Goal: Task Accomplishment & Management: Use online tool/utility

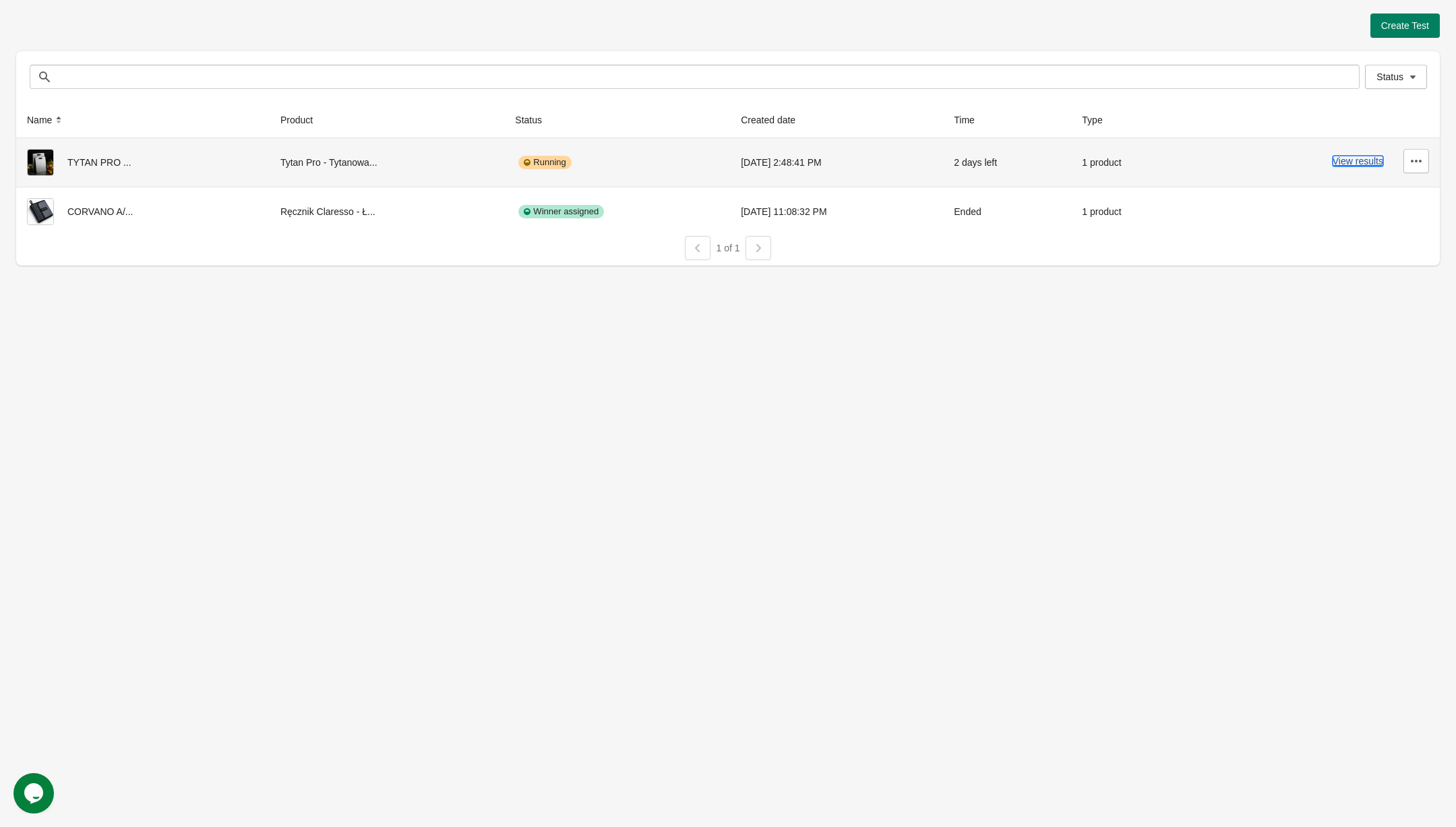
click at [1365, 166] on button "View results" at bounding box center [1359, 160] width 51 height 11
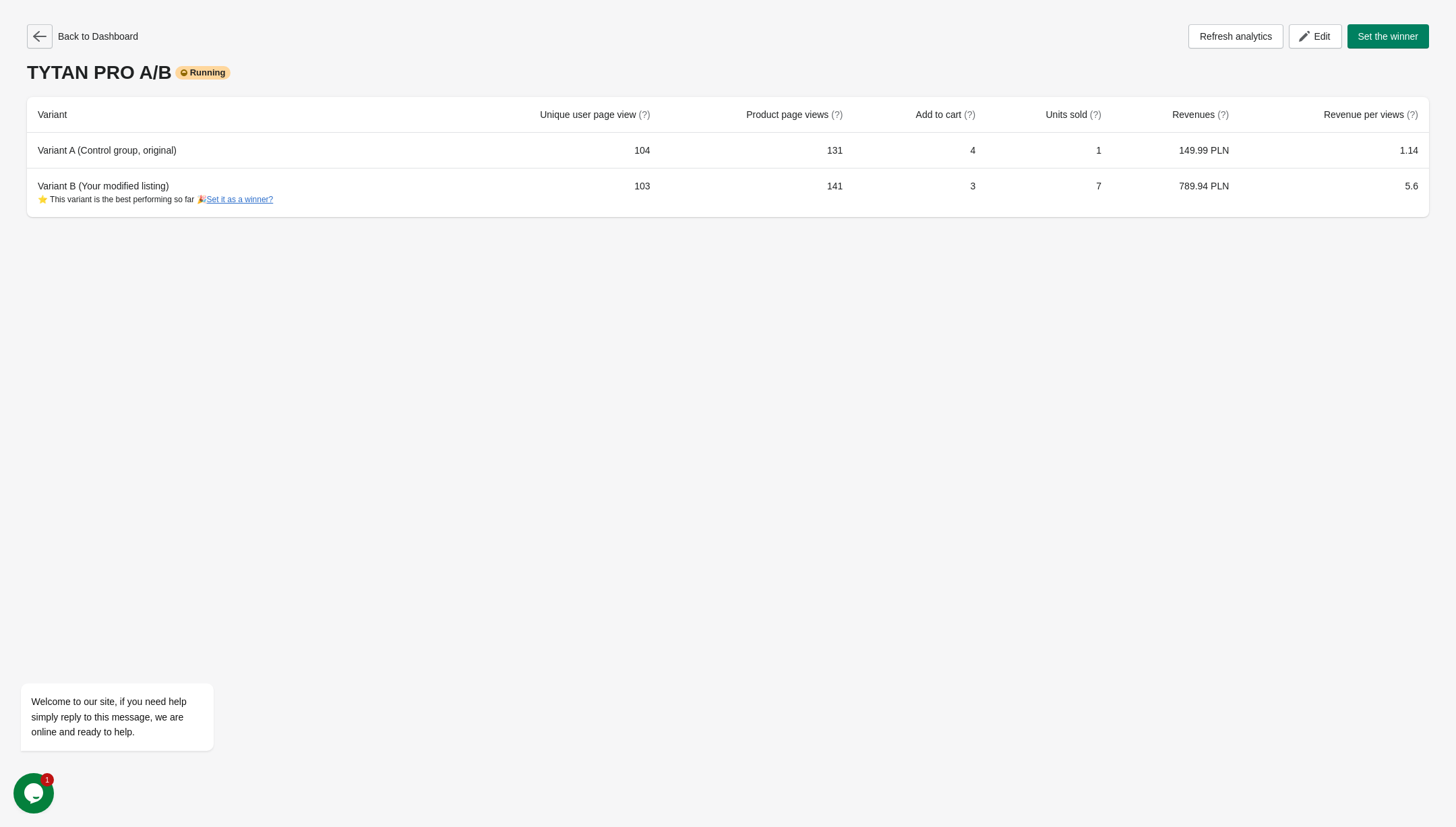
click at [45, 37] on icon "button" at bounding box center [39, 36] width 13 height 13
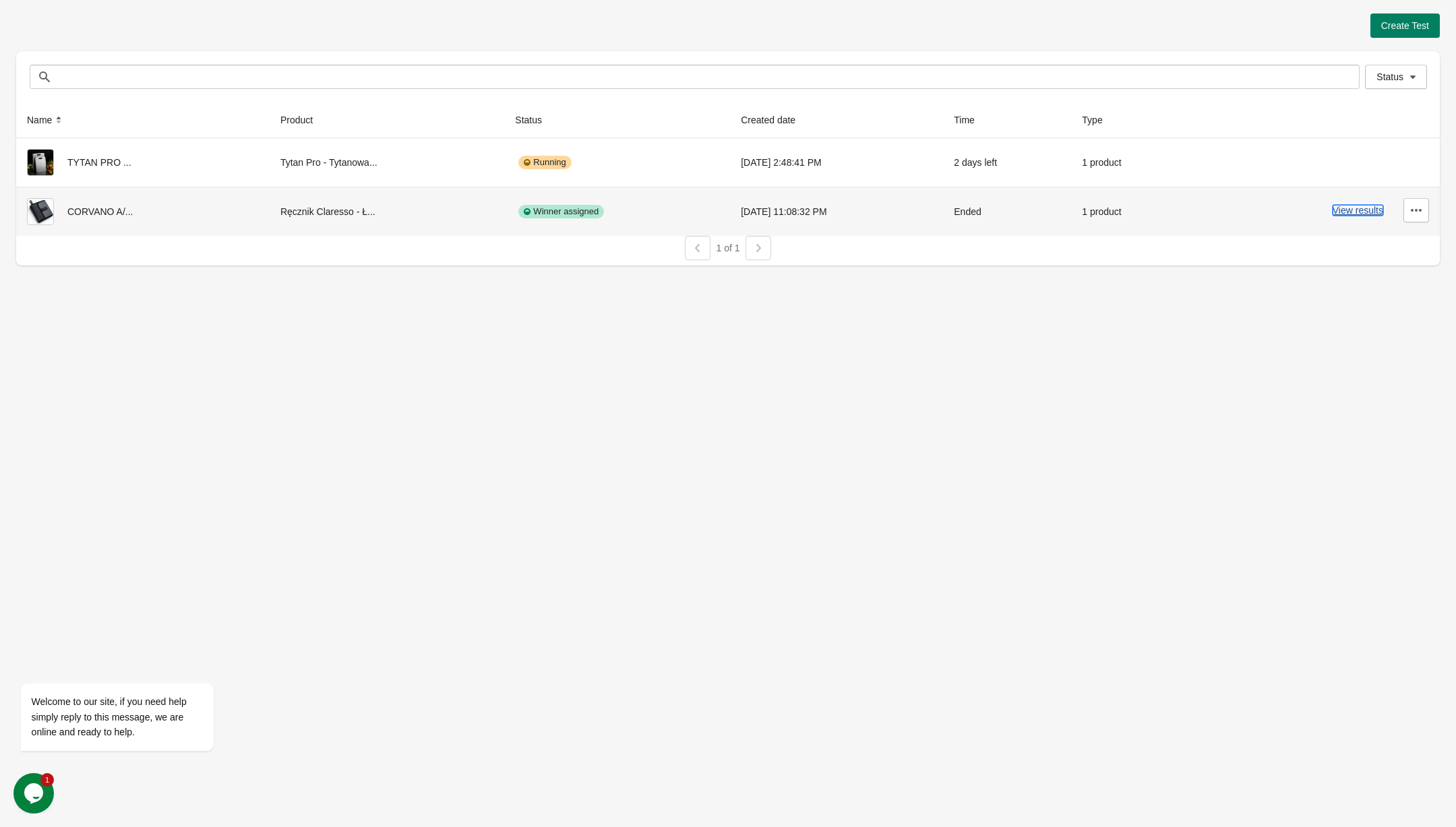
click at [1375, 211] on button "View results" at bounding box center [1359, 210] width 51 height 11
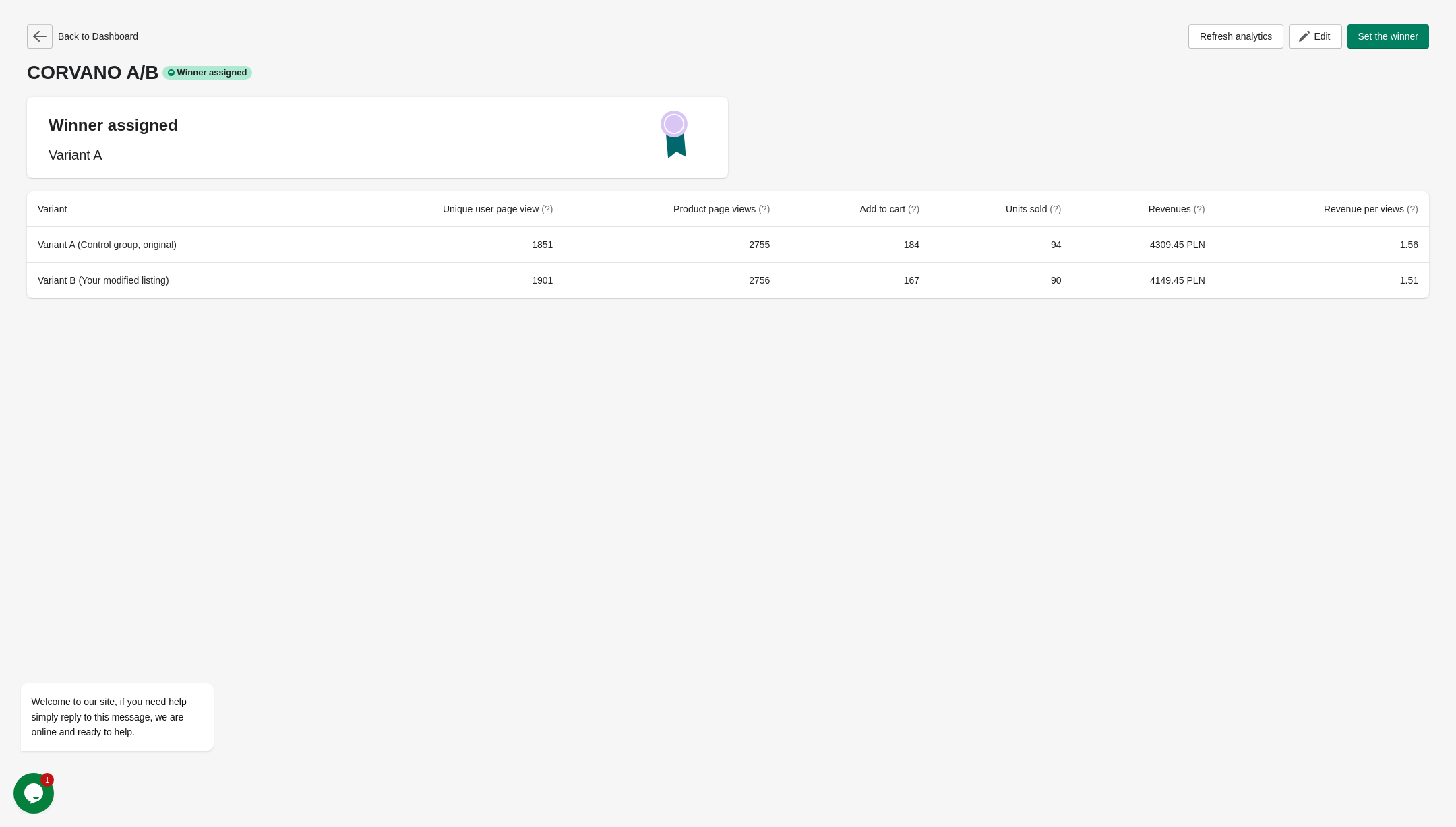
click at [47, 27] on button "button" at bounding box center [39, 37] width 25 height 25
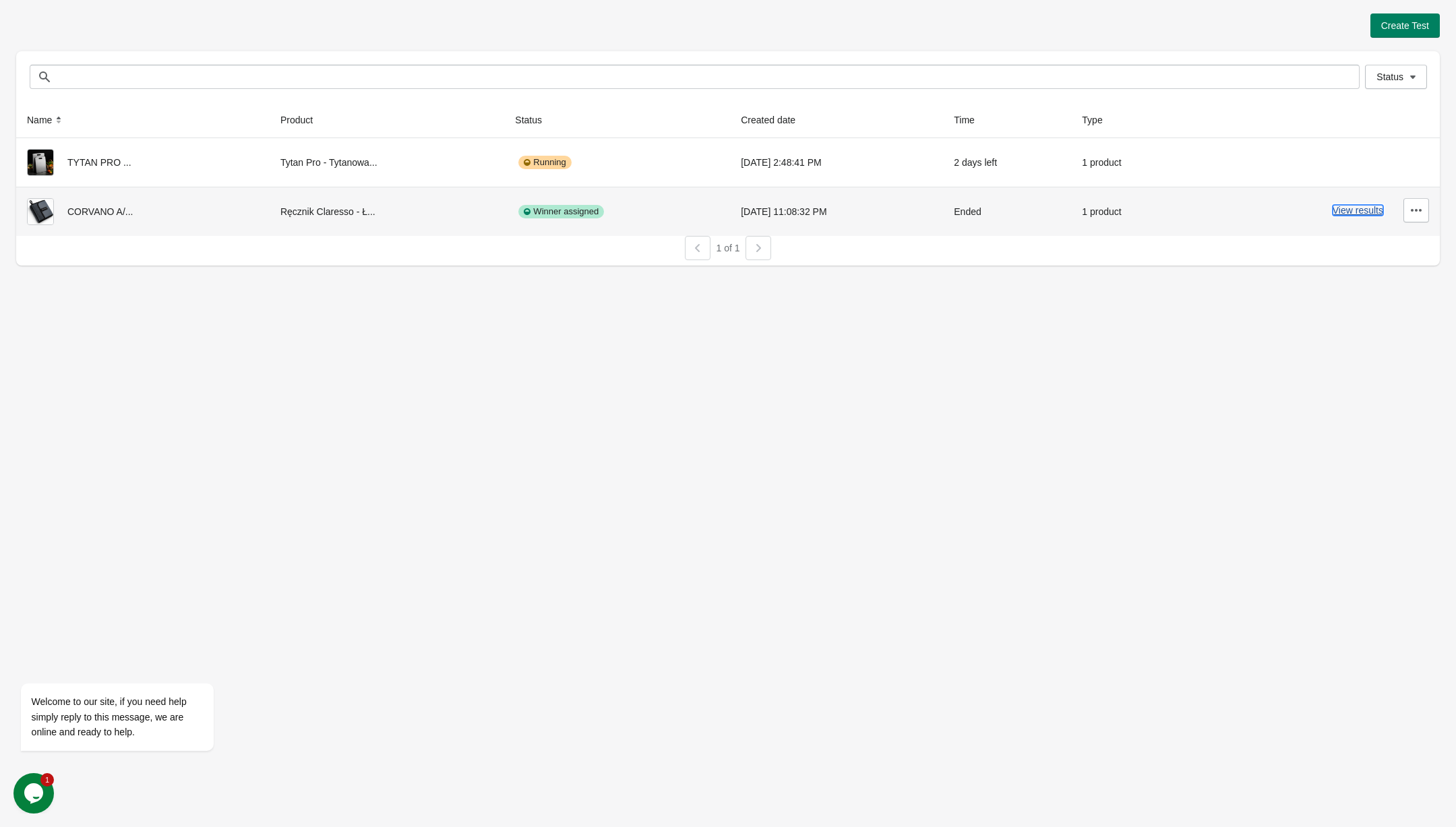
click at [1371, 206] on button "View results" at bounding box center [1359, 210] width 51 height 11
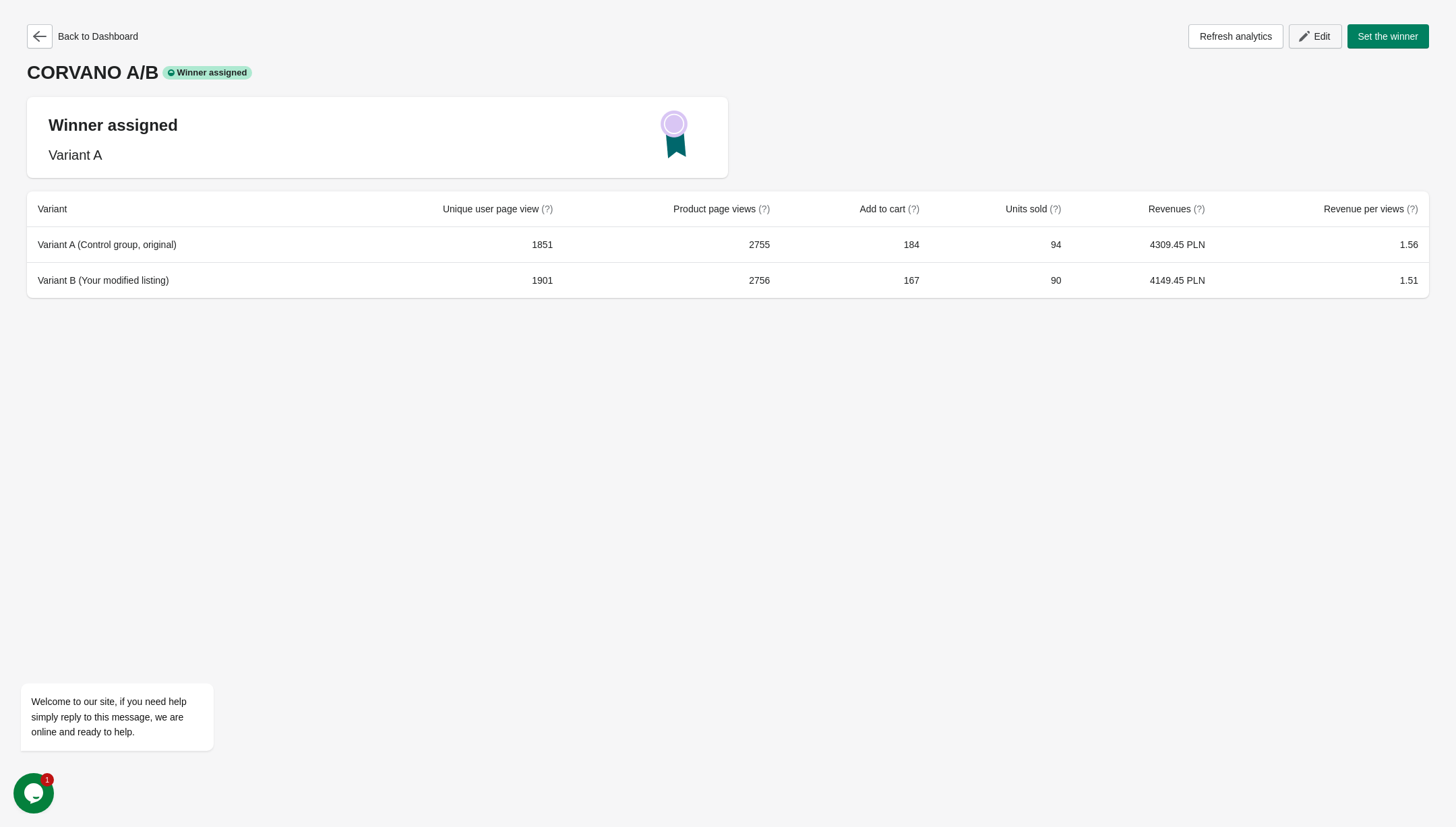
click at [1302, 29] on icon "button" at bounding box center [1305, 36] width 13 height 13
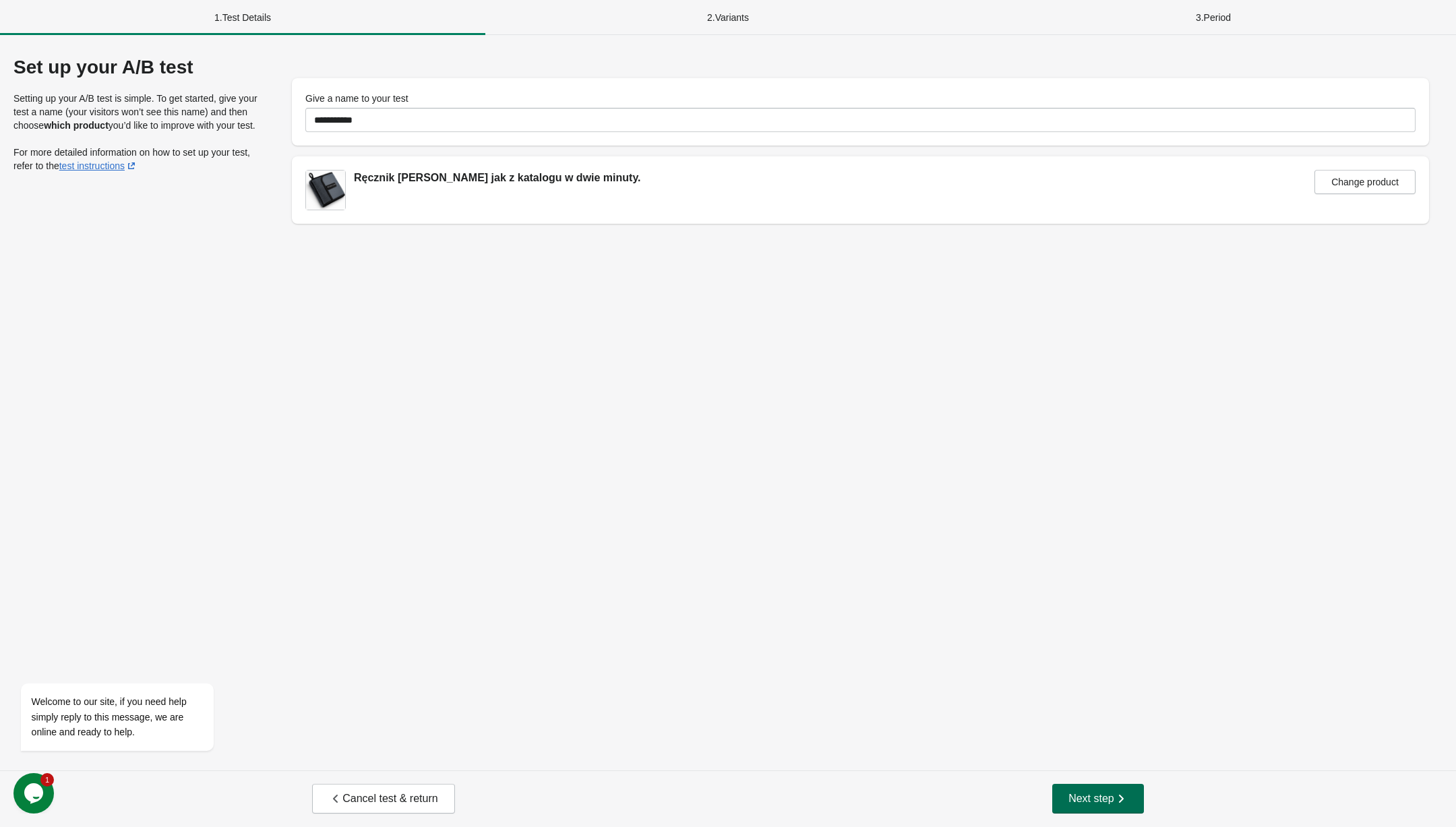
click at [1091, 804] on span "Next step" at bounding box center [1098, 798] width 59 height 13
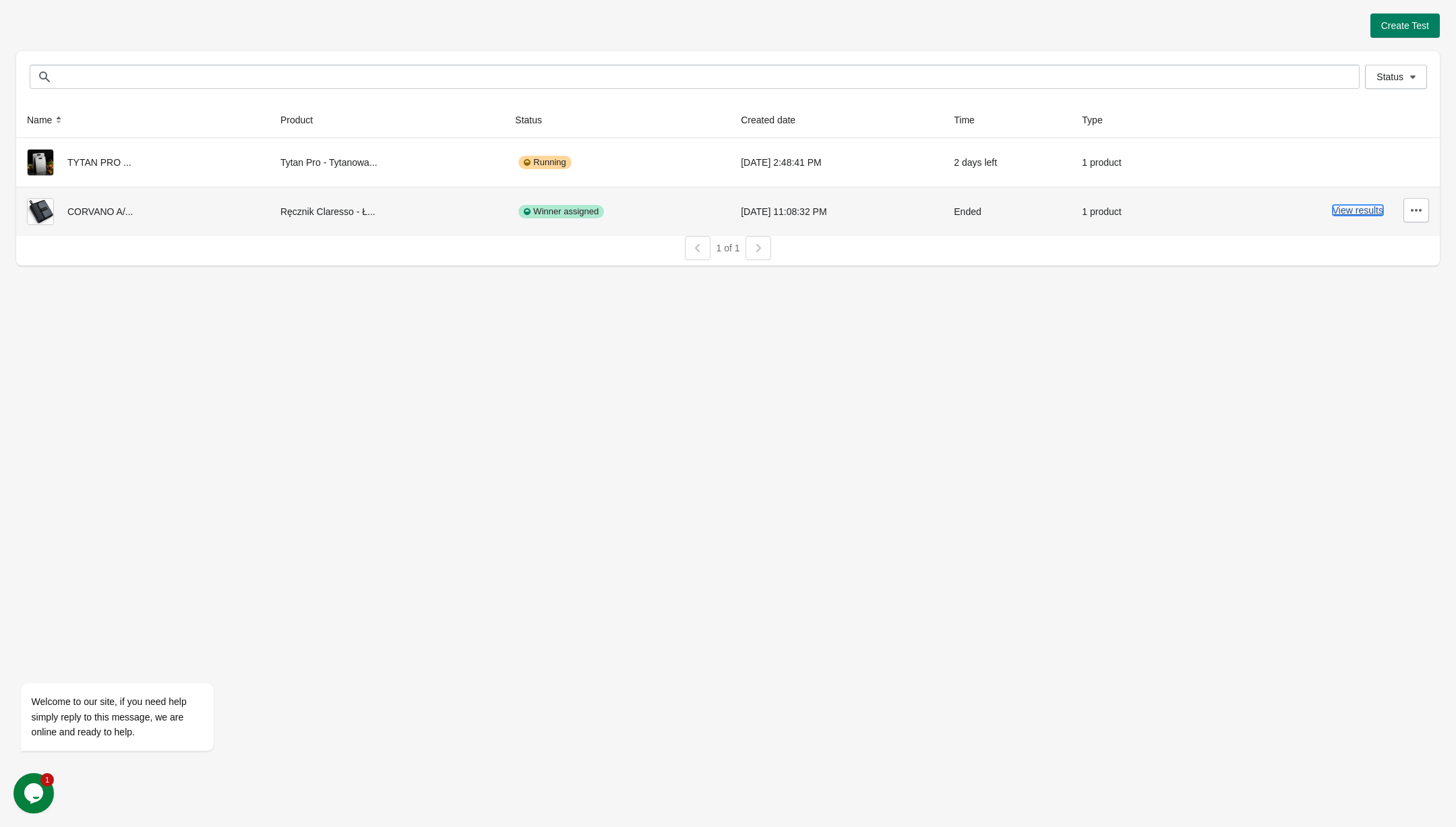
click at [1379, 212] on button "View results" at bounding box center [1359, 210] width 51 height 11
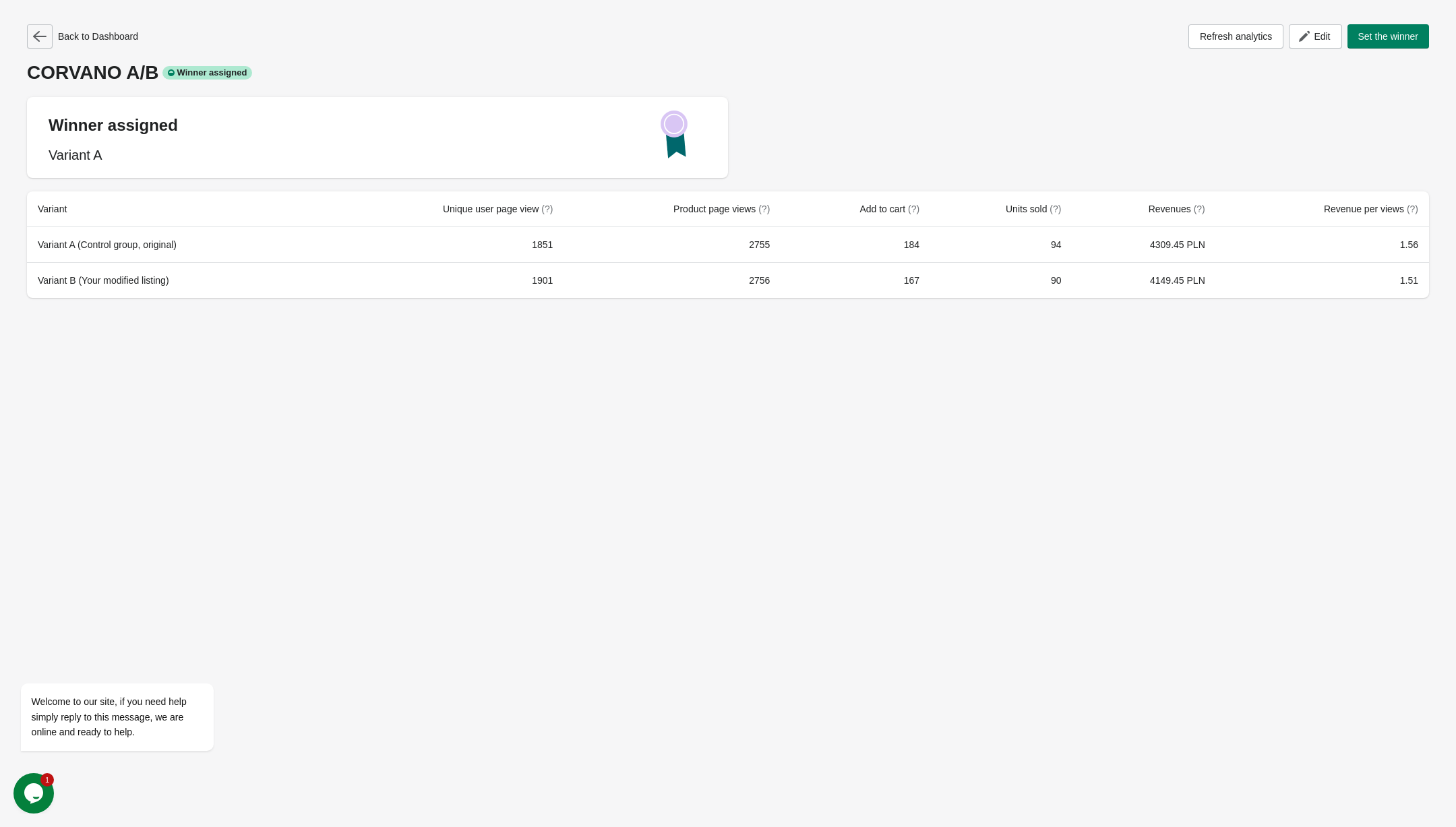
click at [32, 29] on button "button" at bounding box center [39, 37] width 25 height 25
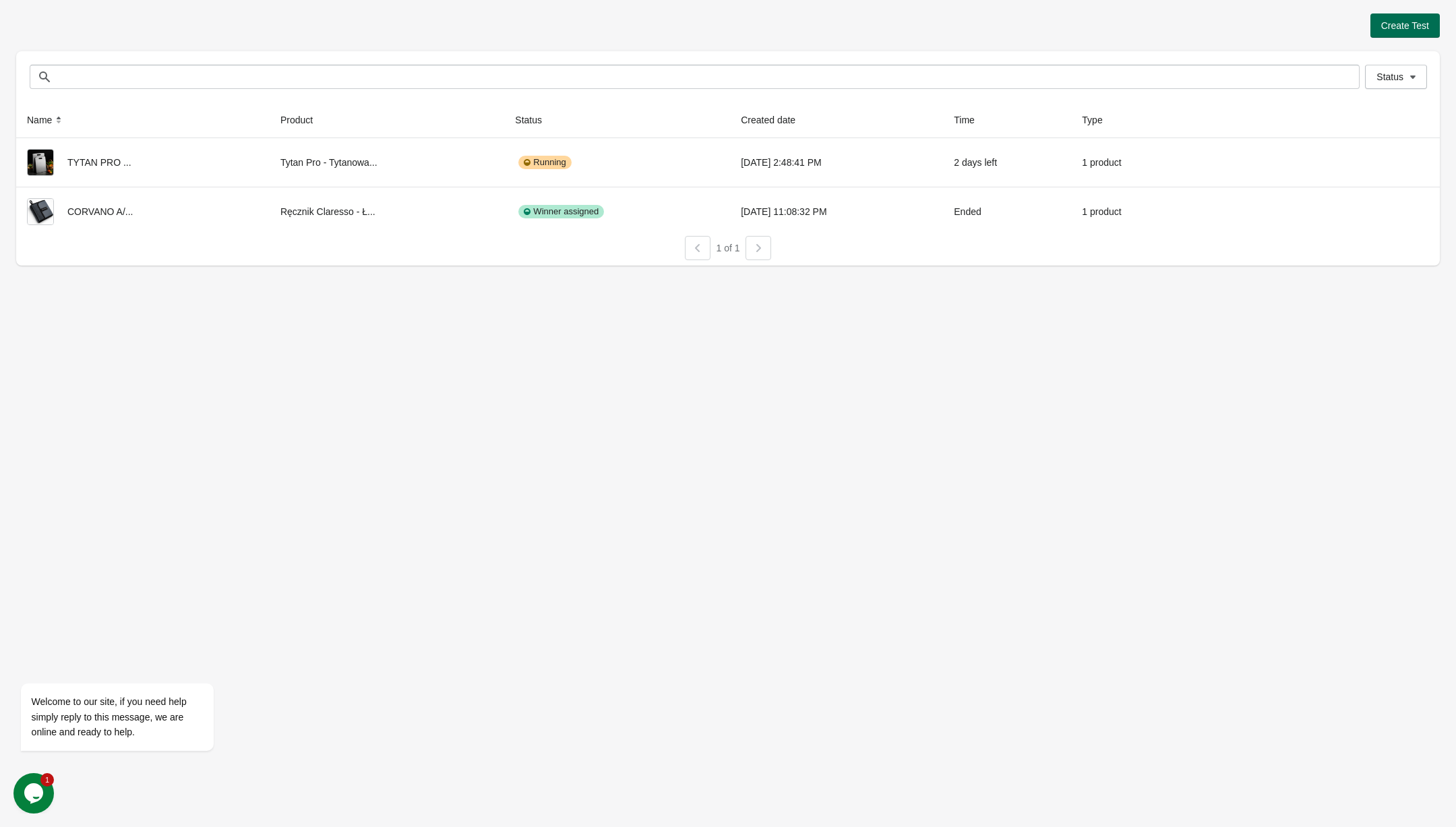
click at [1413, 29] on span "Create Test" at bounding box center [1405, 25] width 47 height 11
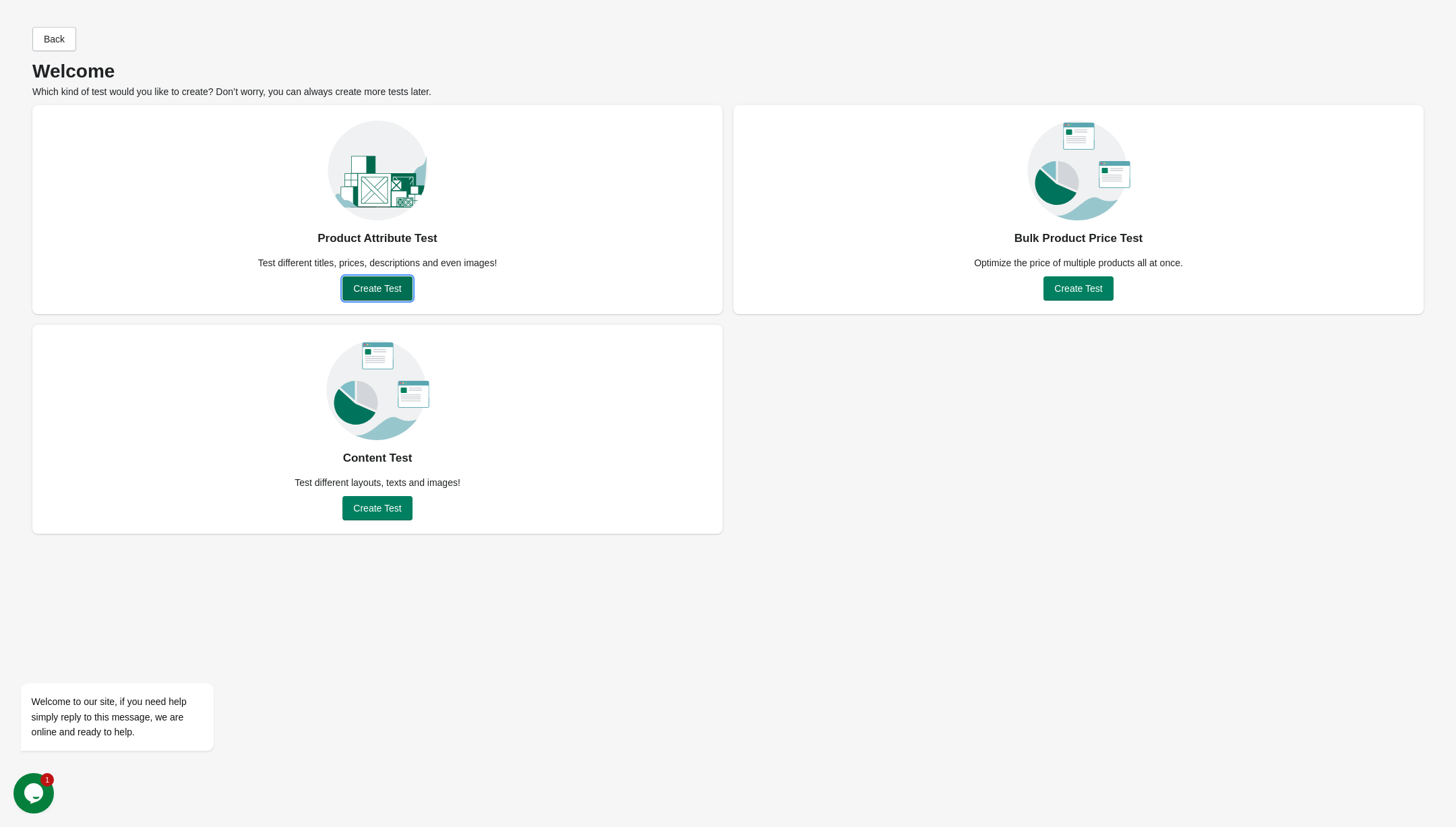
click at [397, 283] on span "Create Test" at bounding box center [377, 288] width 47 height 11
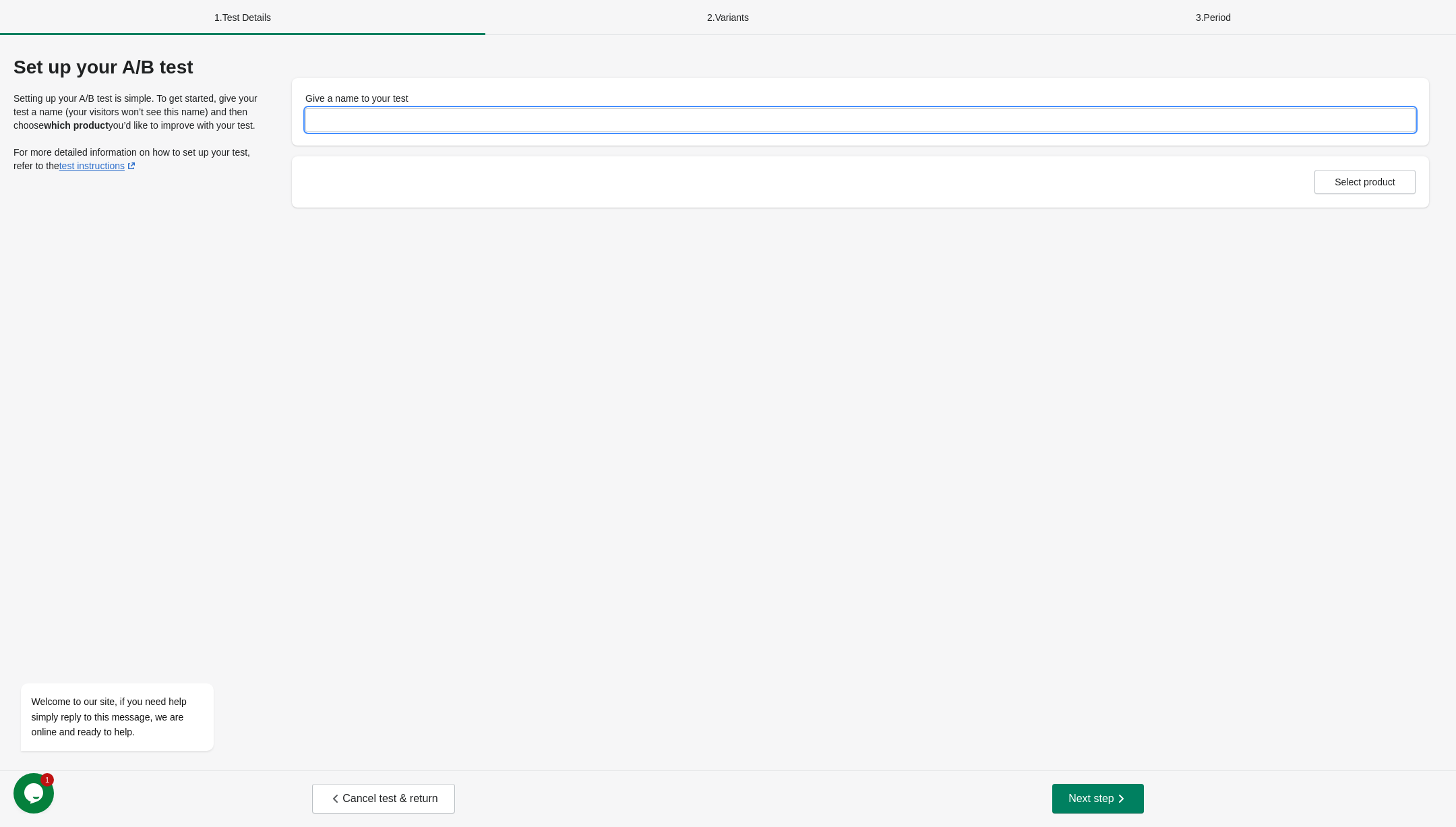
click at [438, 123] on input "Give a name to your test" at bounding box center [861, 120] width 1110 height 25
type input "**********"
click at [1372, 176] on button "Select product" at bounding box center [1366, 182] width 102 height 25
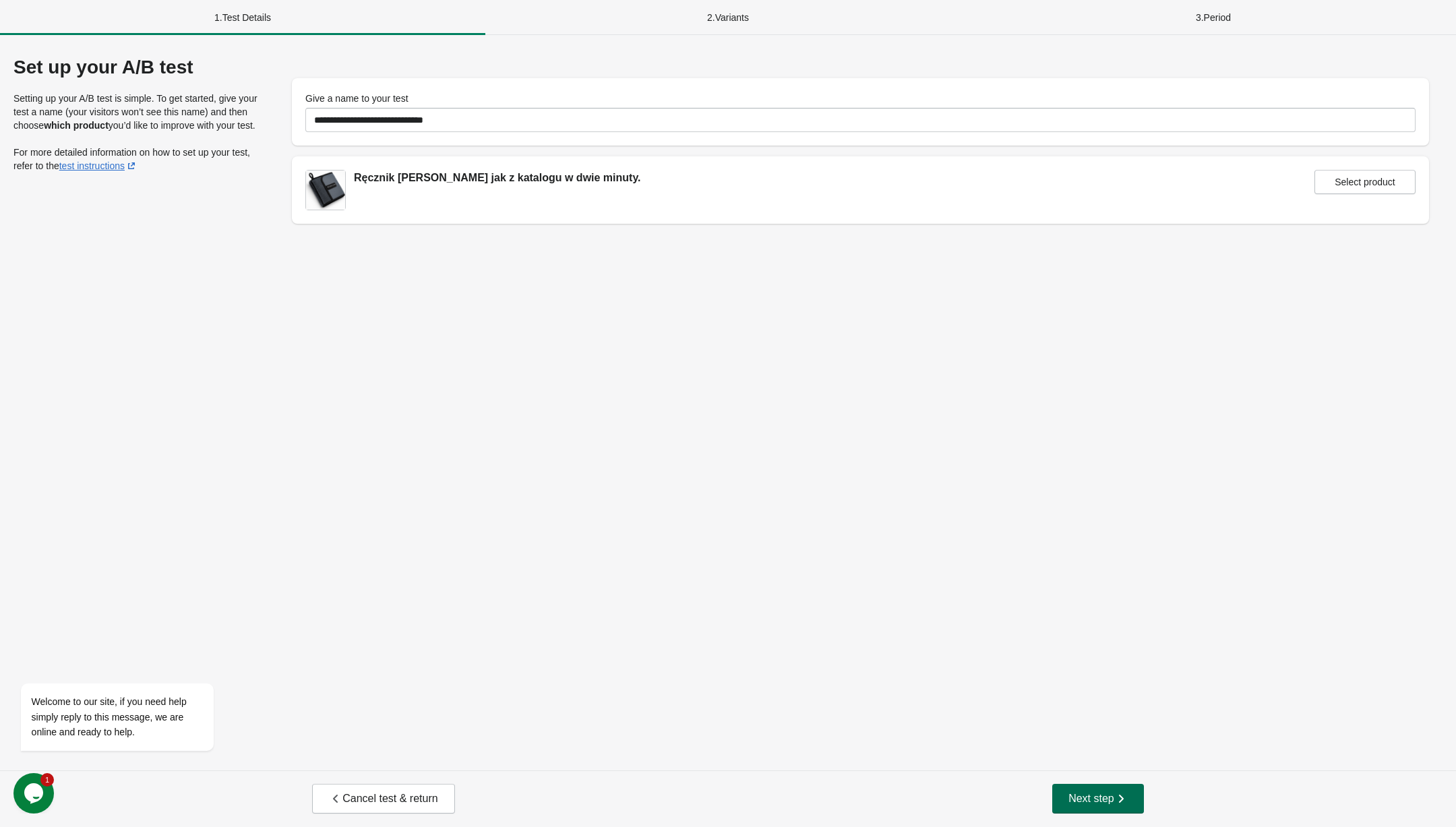
click at [1093, 807] on button "Next step" at bounding box center [1098, 799] width 92 height 29
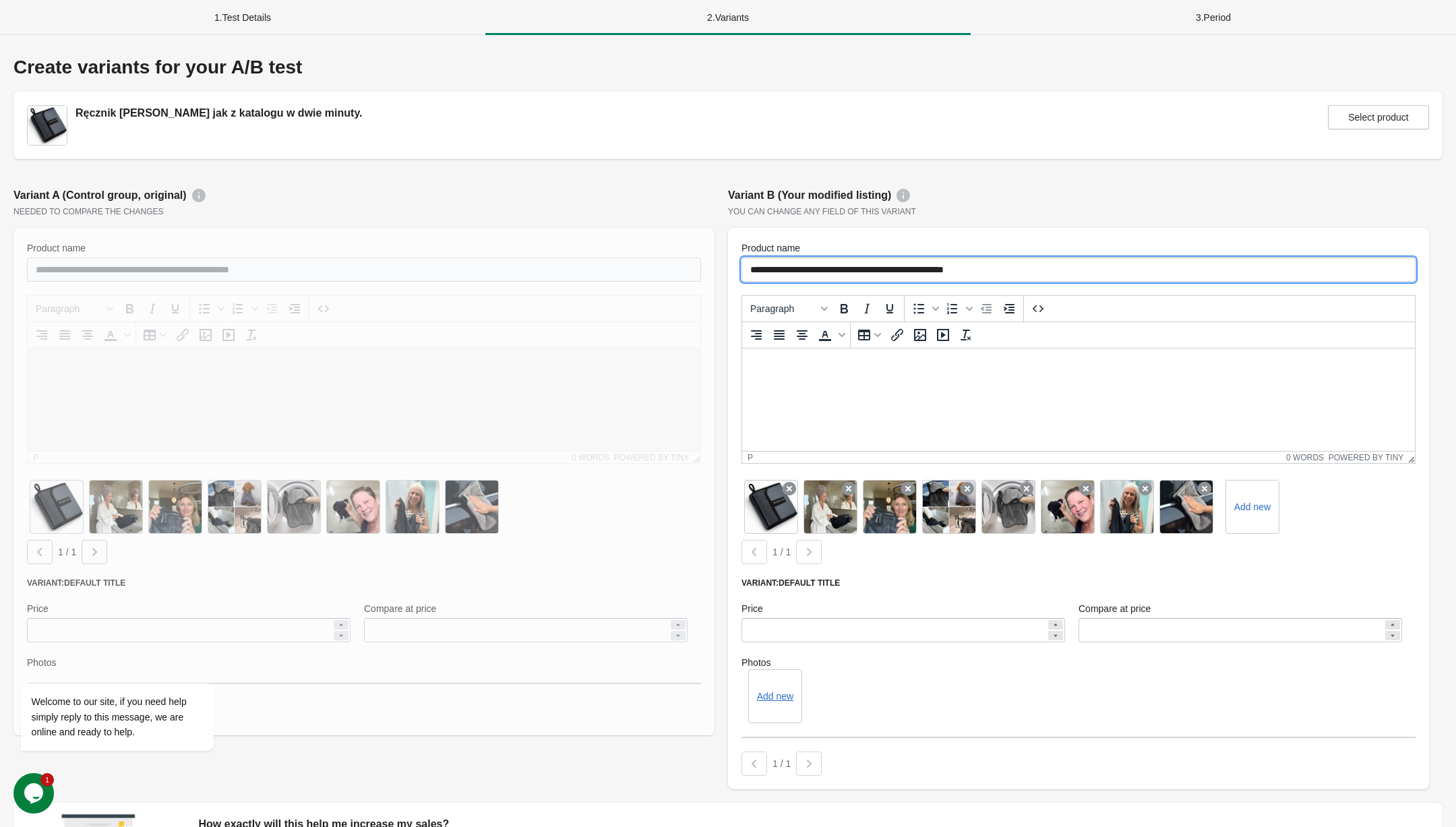
drag, startPoint x: 1053, startPoint y: 271, endPoint x: 840, endPoint y: 269, distance: 213.0
click at [840, 269] on input "**********" at bounding box center [1078, 270] width 674 height 25
paste input "**********"
click at [1089, 258] on input "**********" at bounding box center [1078, 270] width 674 height 25
type input "**********"
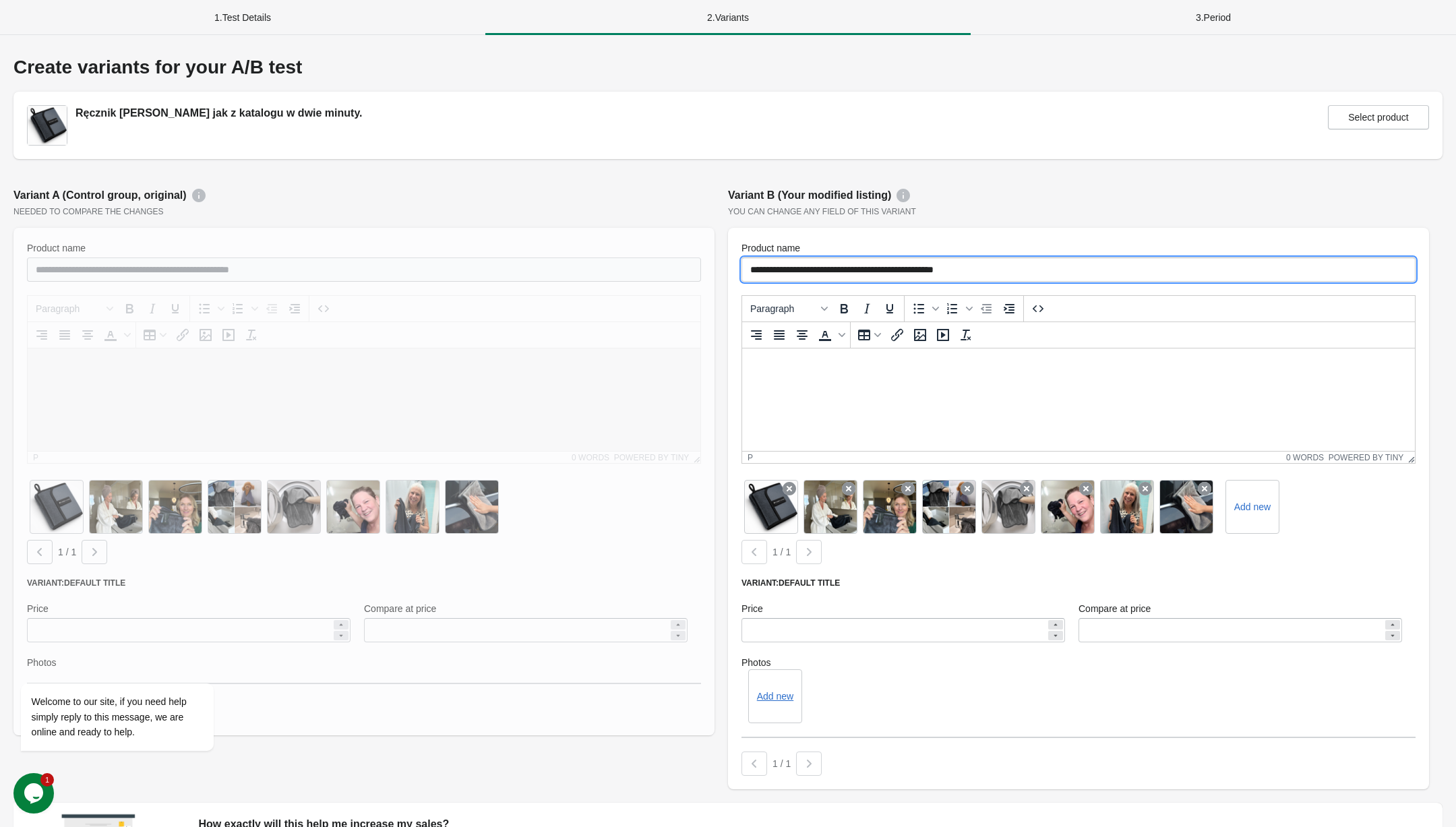
scroll to position [169, 0]
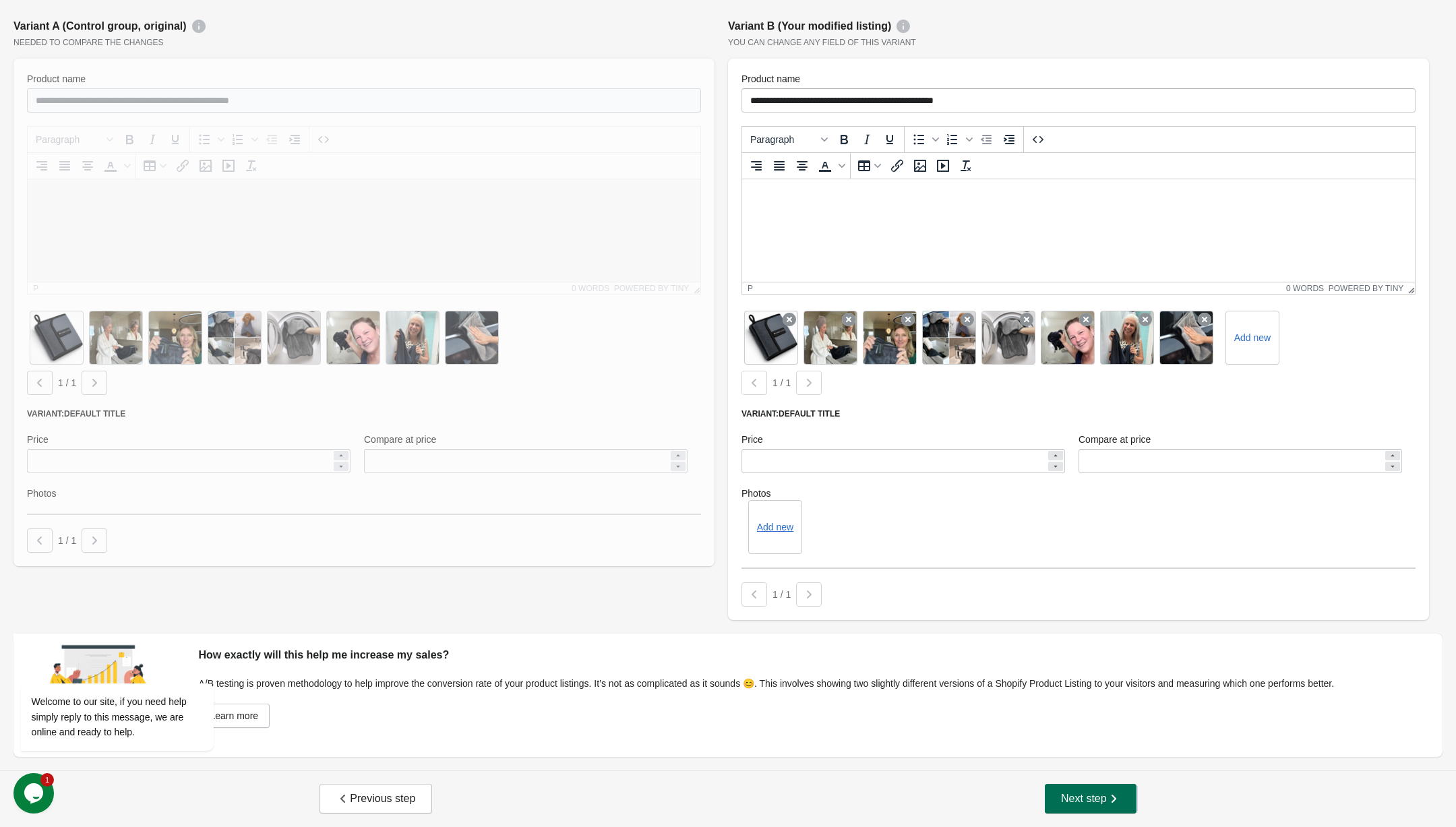
click at [1092, 788] on button "Next step" at bounding box center [1091, 799] width 92 height 29
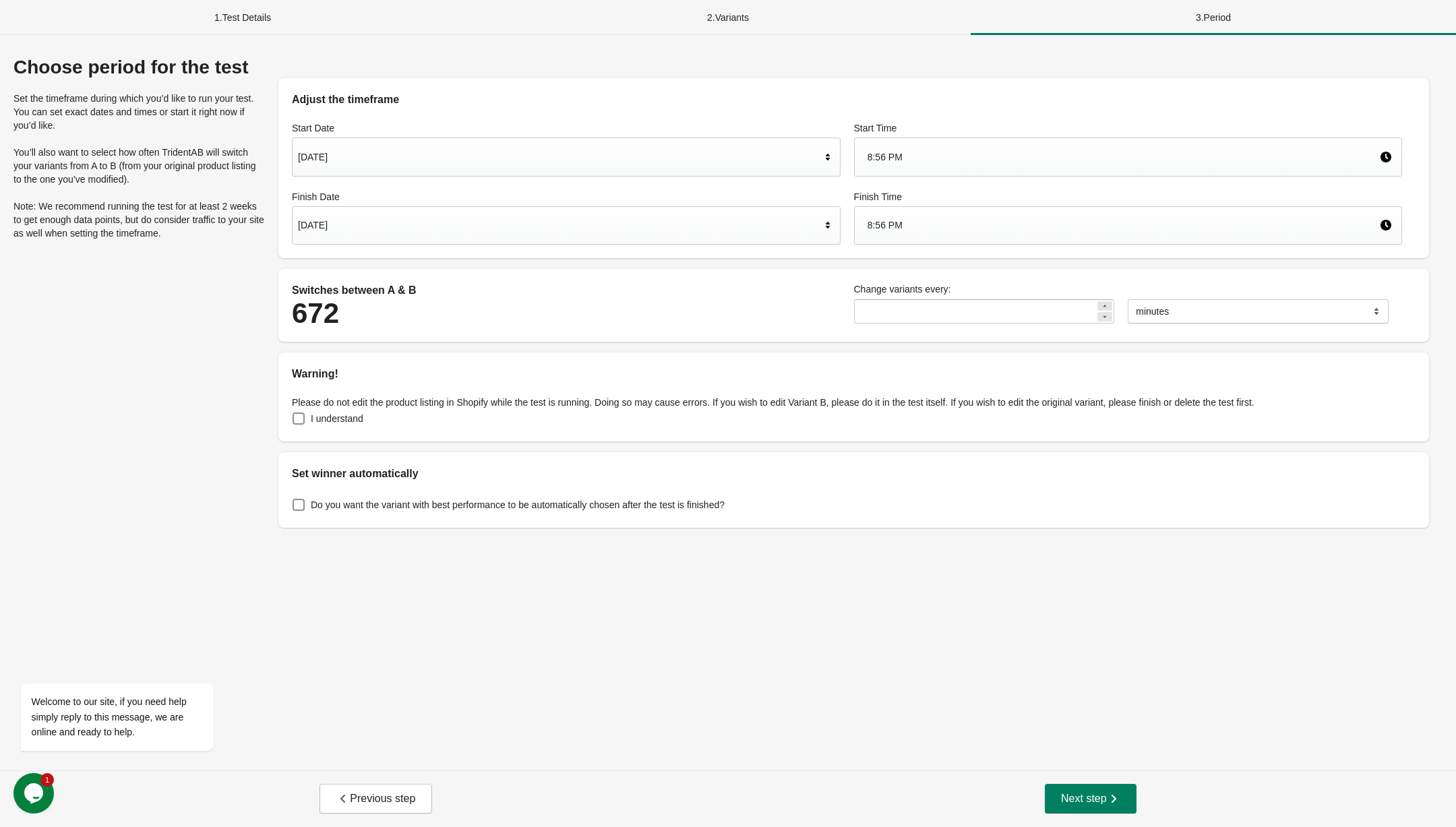
click at [599, 151] on div "[DATE]" at bounding box center [559, 156] width 523 height 25
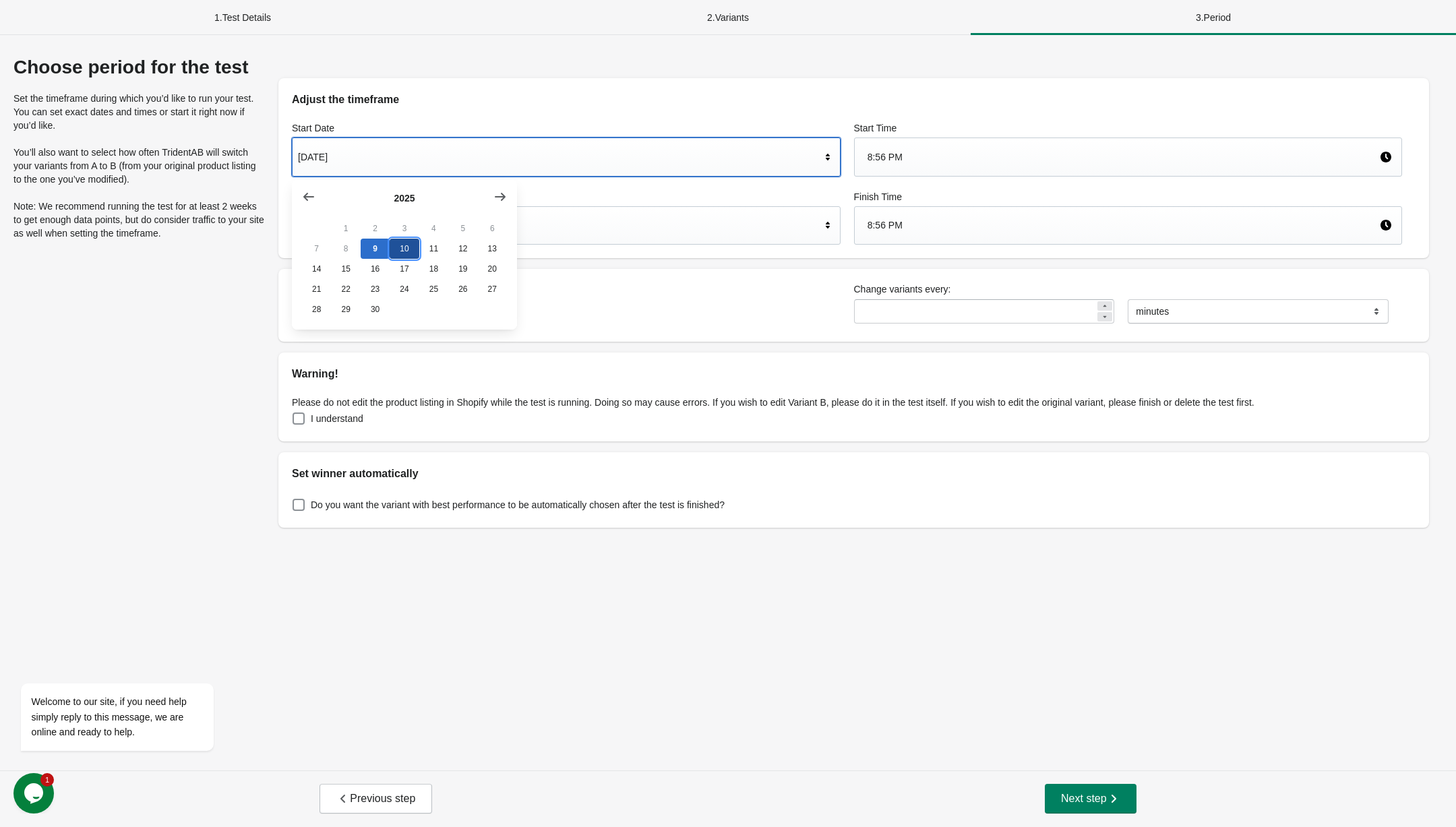
click at [403, 243] on button "10" at bounding box center [404, 248] width 29 height 20
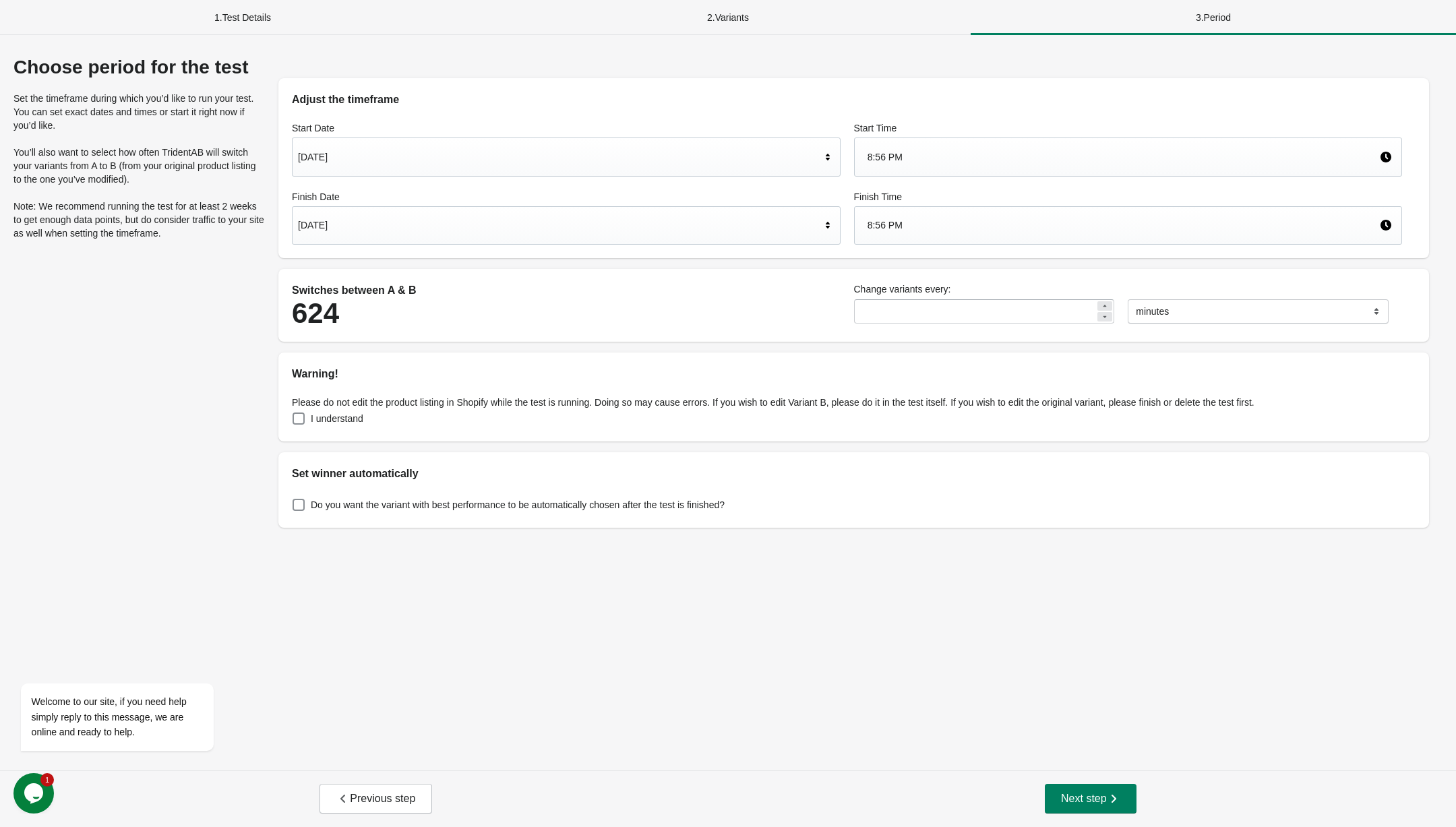
click at [958, 151] on div "8:56 PM" at bounding box center [1124, 156] width 513 height 25
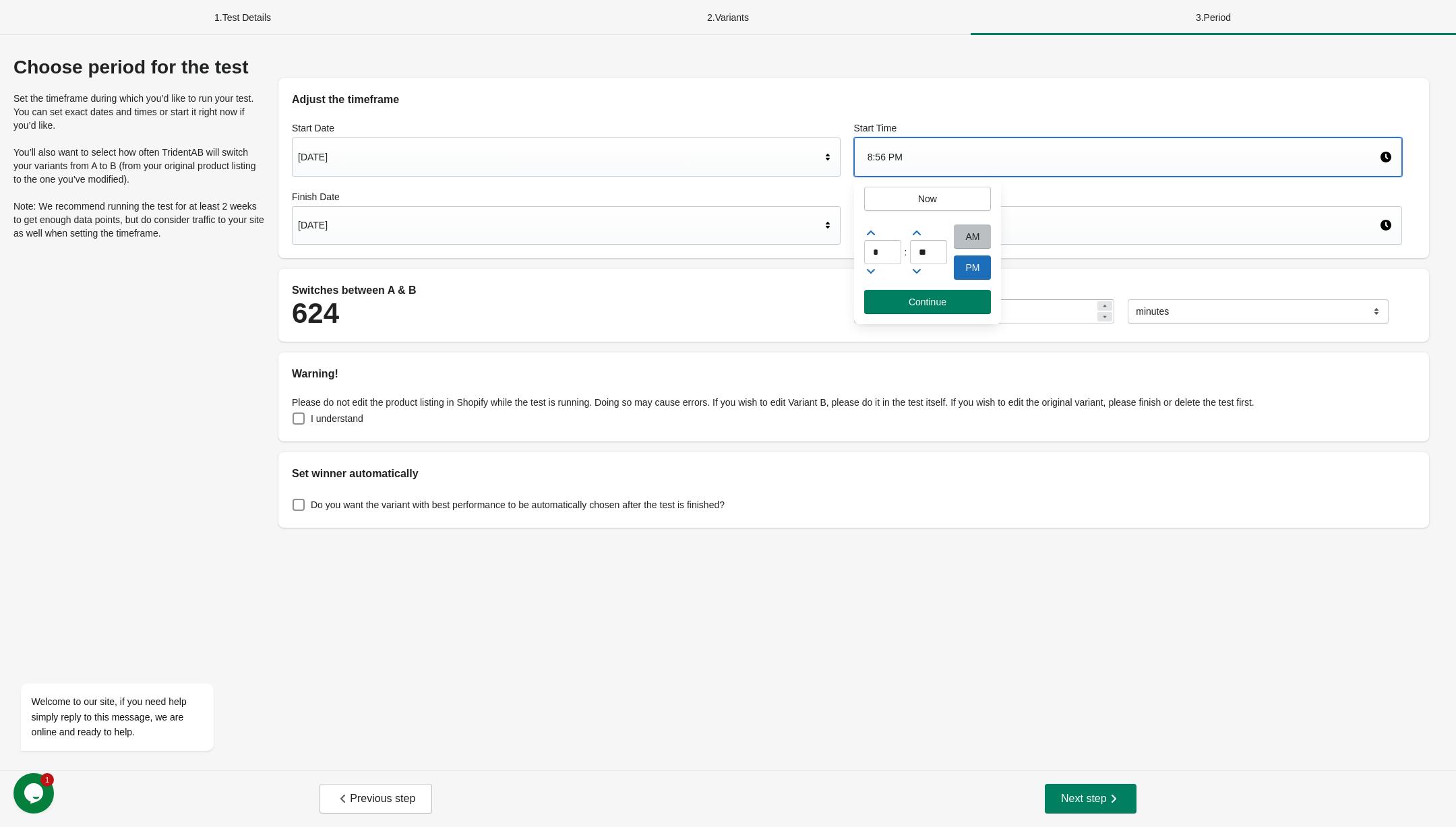
click at [965, 233] on div "AM" at bounding box center [972, 237] width 37 height 25
click at [875, 255] on input "*" at bounding box center [883, 252] width 37 height 25
type input "*"
type input "**"
click at [968, 304] on span "Continue" at bounding box center [928, 301] width 106 height 11
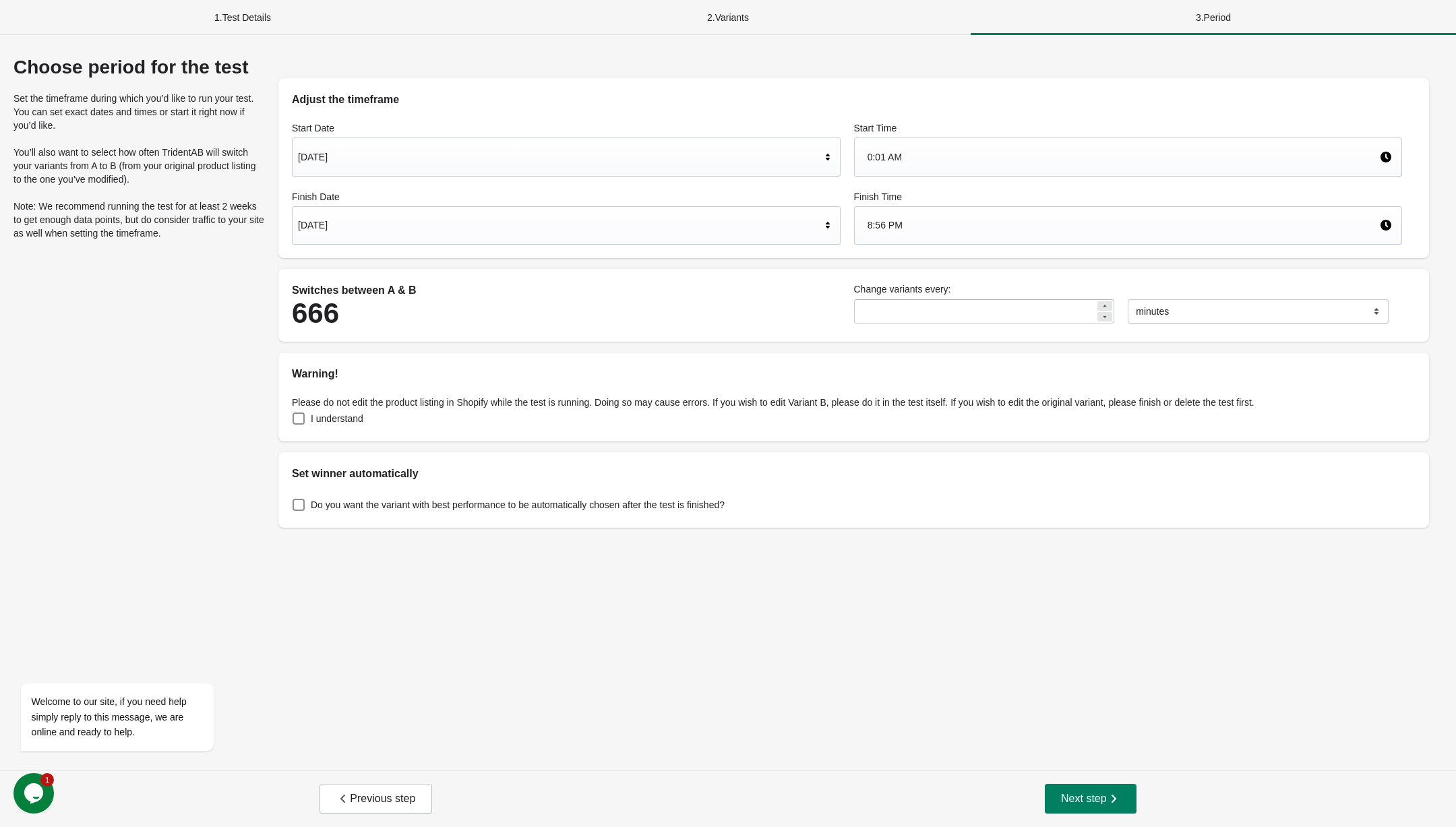
click at [631, 206] on div "[DATE]" at bounding box center [567, 226] width 549 height 39
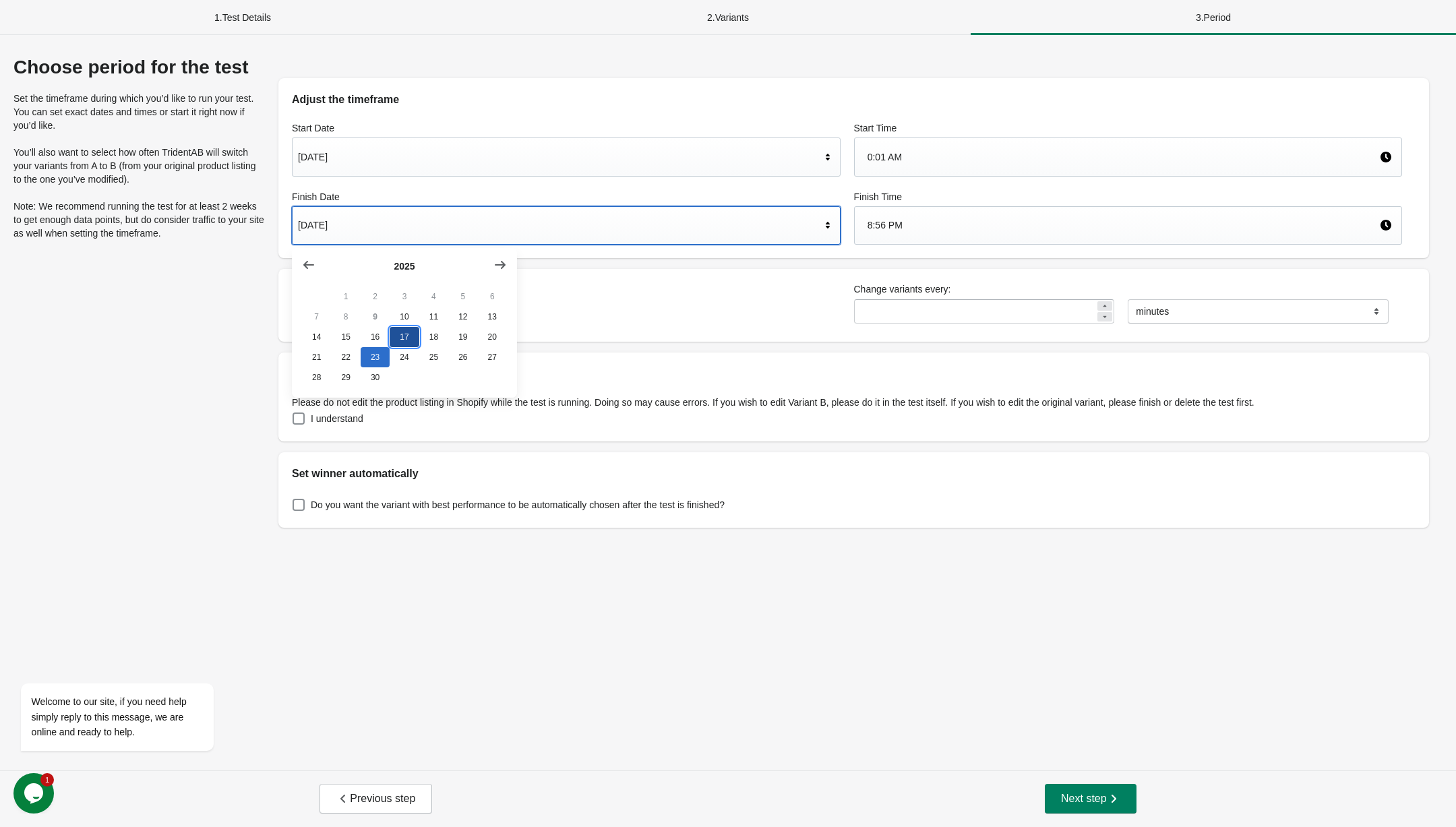
click at [407, 334] on button "17" at bounding box center [404, 337] width 29 height 20
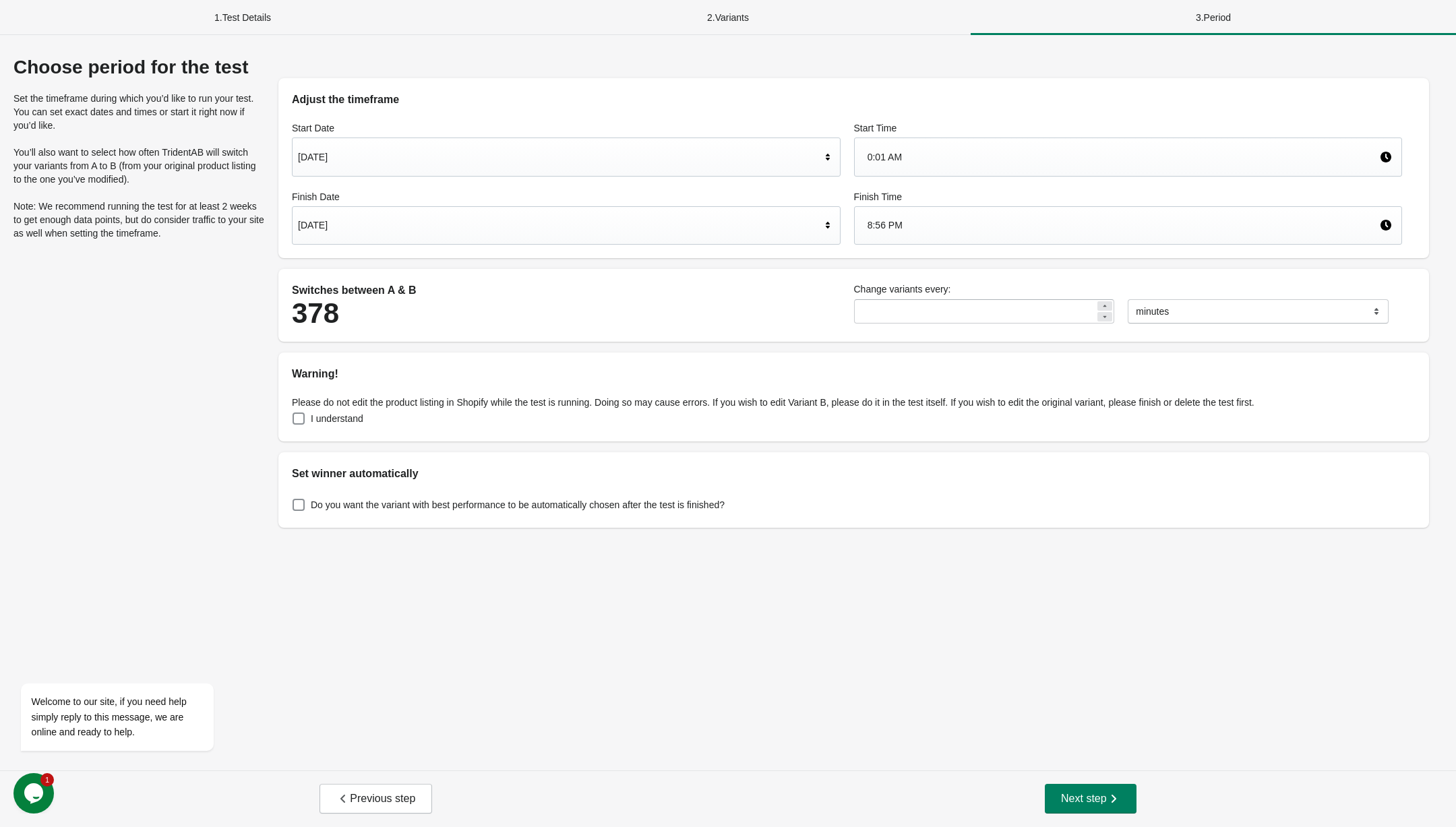
click at [973, 205] on div "Finish Time 8:56 PM" at bounding box center [1128, 218] width 563 height 69
click at [958, 219] on div "8:56 PM" at bounding box center [1124, 224] width 513 height 25
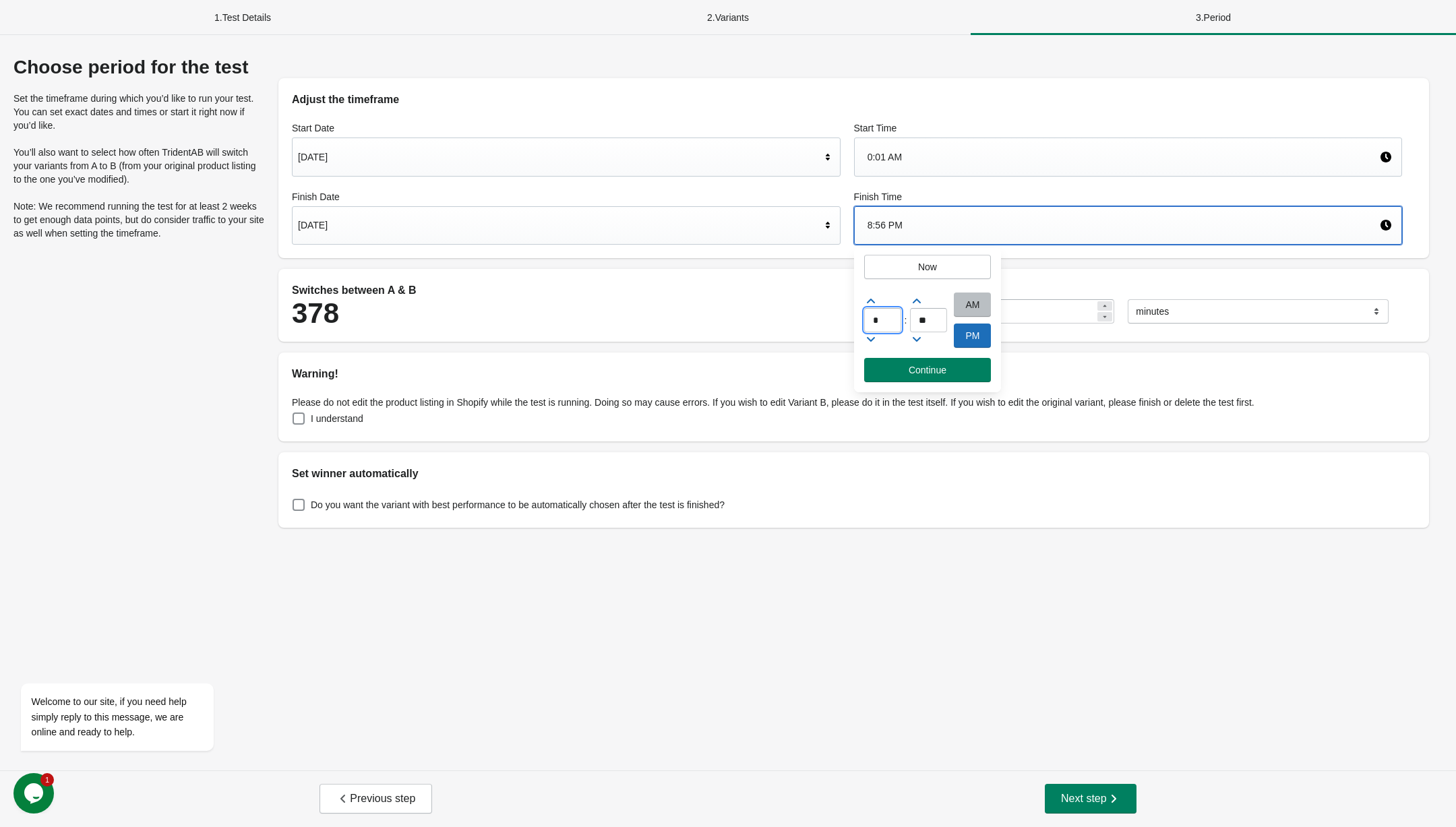
click at [889, 329] on input "*" at bounding box center [883, 320] width 37 height 25
type input "**"
click at [945, 364] on button "Continue" at bounding box center [929, 370] width 128 height 25
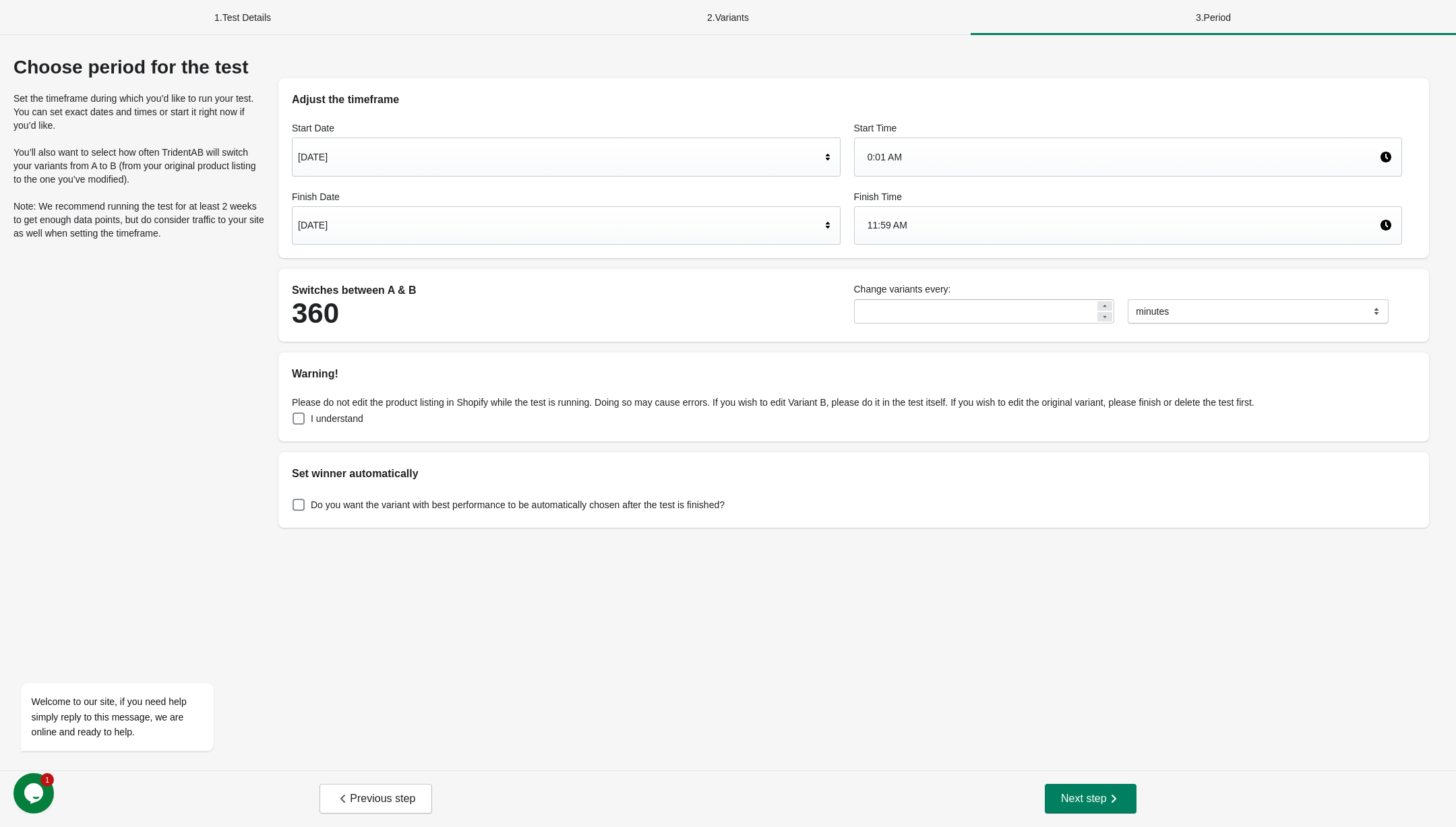
click at [956, 220] on div "11:59 AM" at bounding box center [1124, 224] width 513 height 25
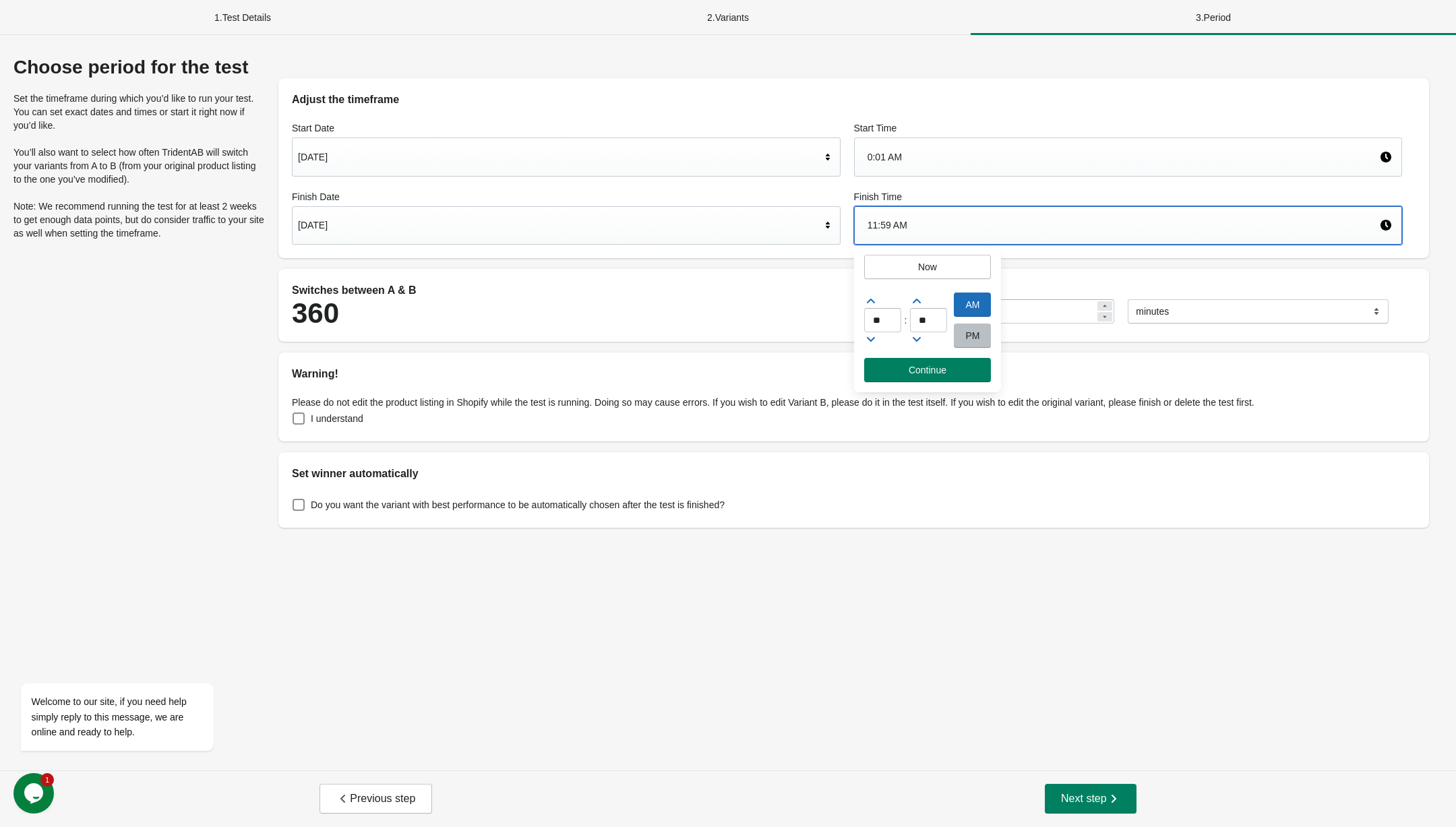
click at [985, 338] on div "PM" at bounding box center [972, 336] width 37 height 25
click at [943, 350] on div "** : ** AM PM" at bounding box center [928, 323] width 147 height 69
click at [938, 358] on button "Continue" at bounding box center [929, 370] width 128 height 25
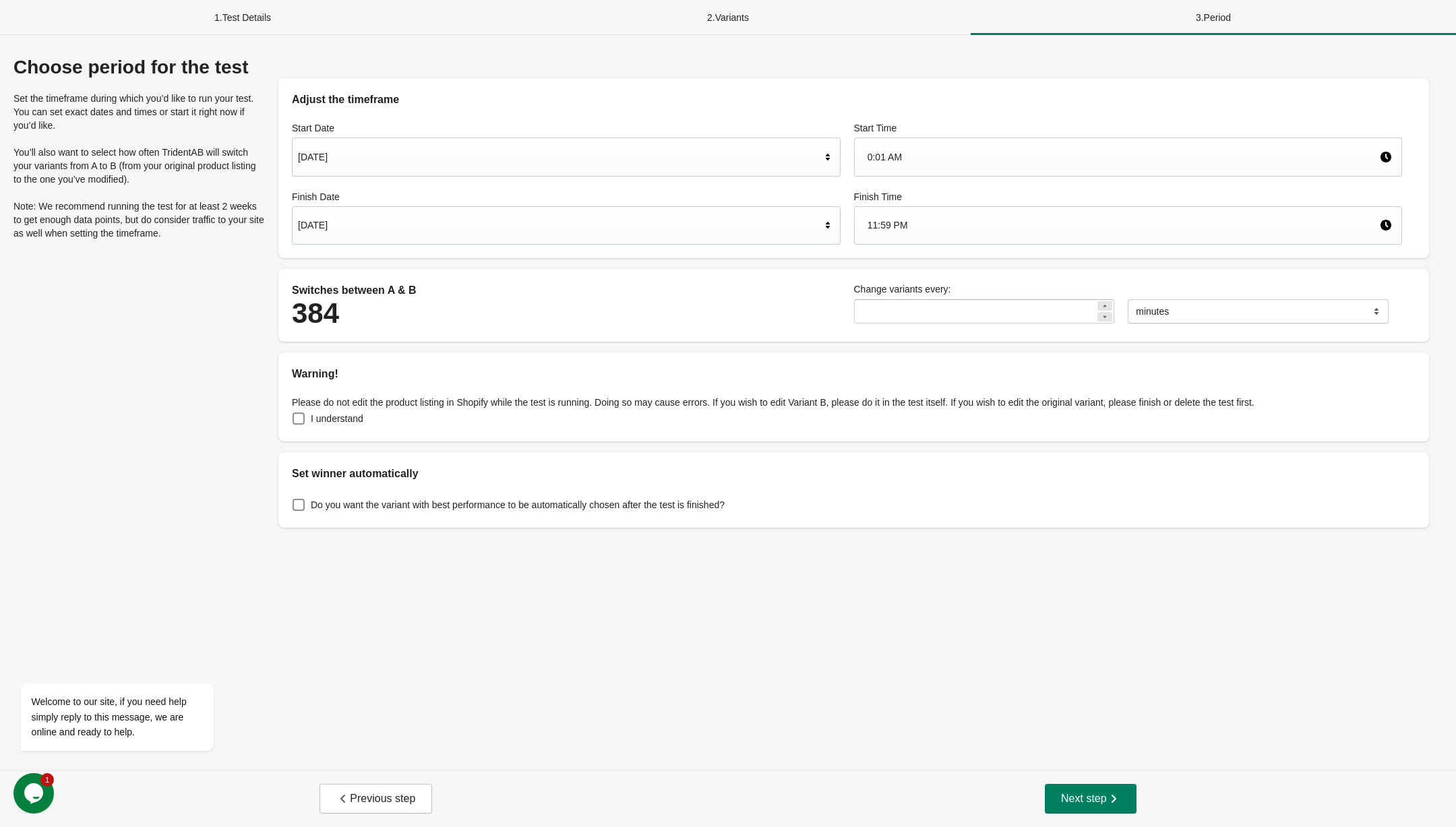
click at [320, 430] on div "Please do not edit the product listing in Shopify while the test is running. Do…" at bounding box center [853, 412] width 1151 height 59
click at [320, 427] on label "I understand" at bounding box center [328, 418] width 71 height 19
click at [310, 507] on label "Do you want the variant with best performance to be automatically chosen after …" at bounding box center [509, 504] width 433 height 19
click at [1081, 803] on span "Next step" at bounding box center [1091, 798] width 59 height 13
